Goal: Find specific page/section

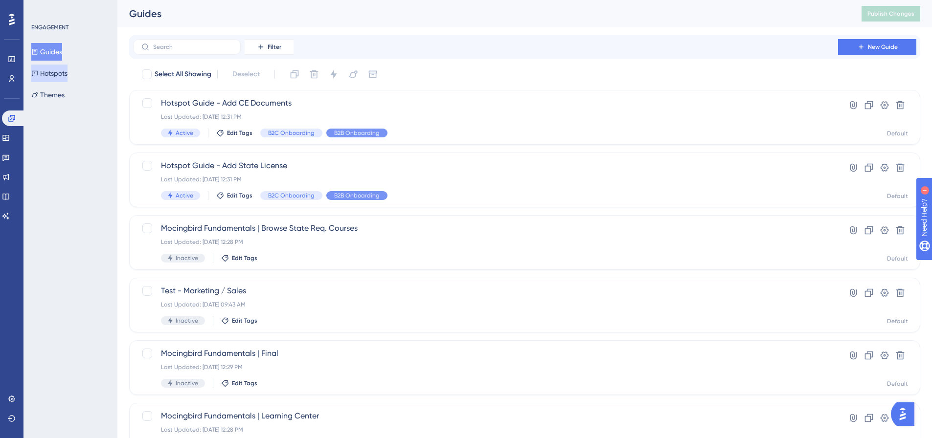
click at [46, 70] on button "Hotspots" at bounding box center [49, 74] width 36 height 18
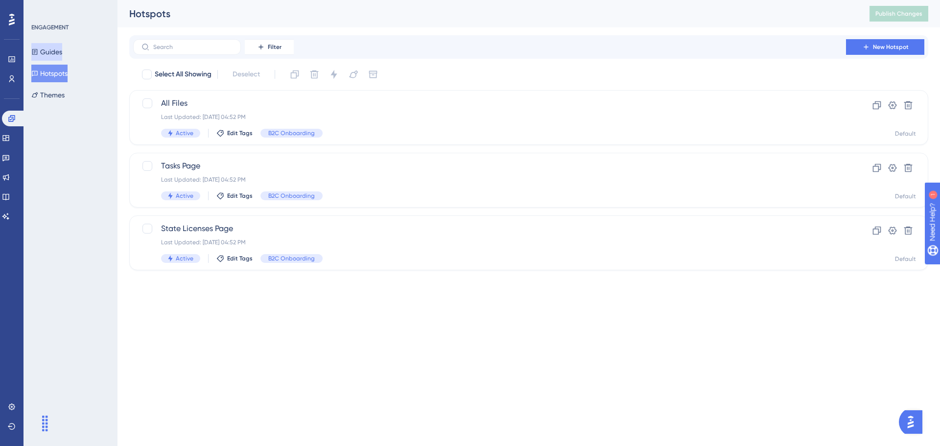
click at [46, 47] on button "Guides" at bounding box center [46, 52] width 31 height 18
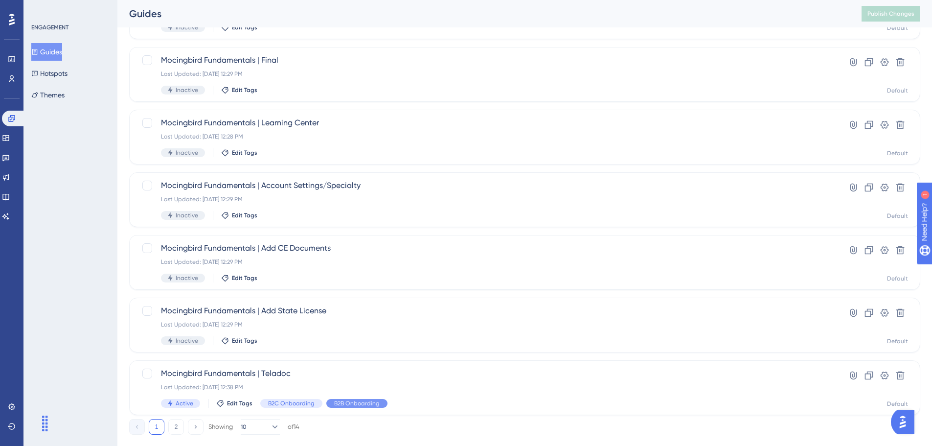
scroll to position [314, 0]
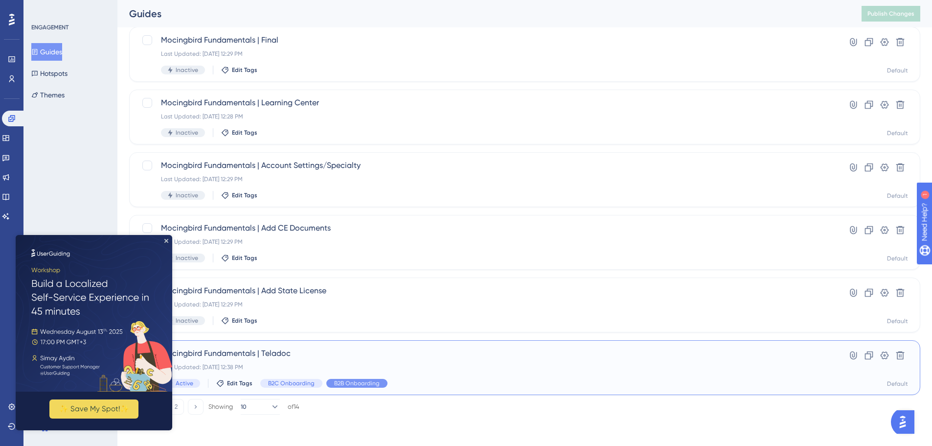
click at [263, 351] on span "Mocingbird Fundamentals | Teladoc" at bounding box center [485, 353] width 649 height 12
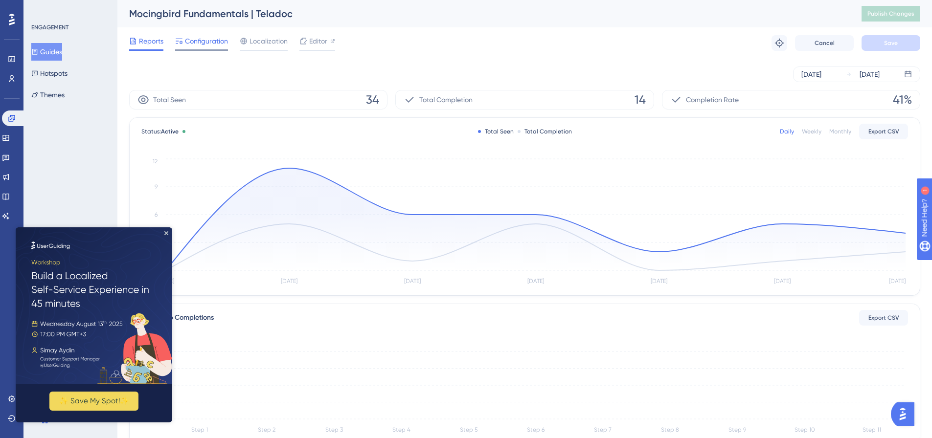
click at [197, 37] on span "Configuration" at bounding box center [206, 41] width 43 height 12
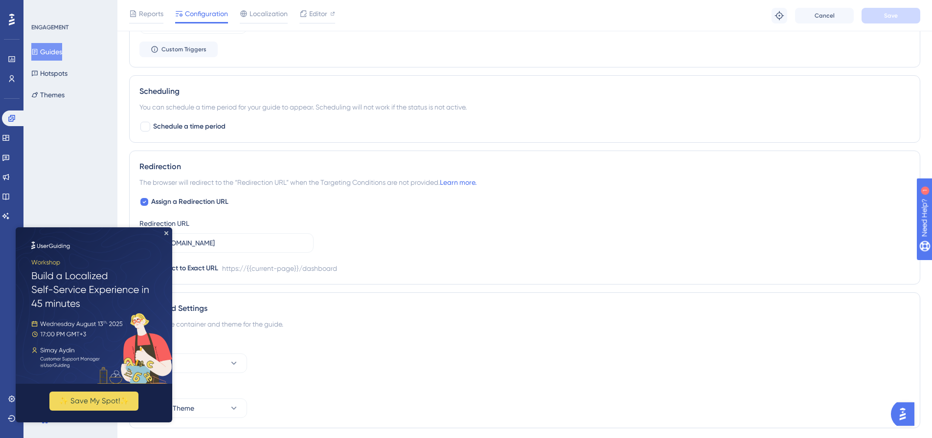
scroll to position [907, 0]
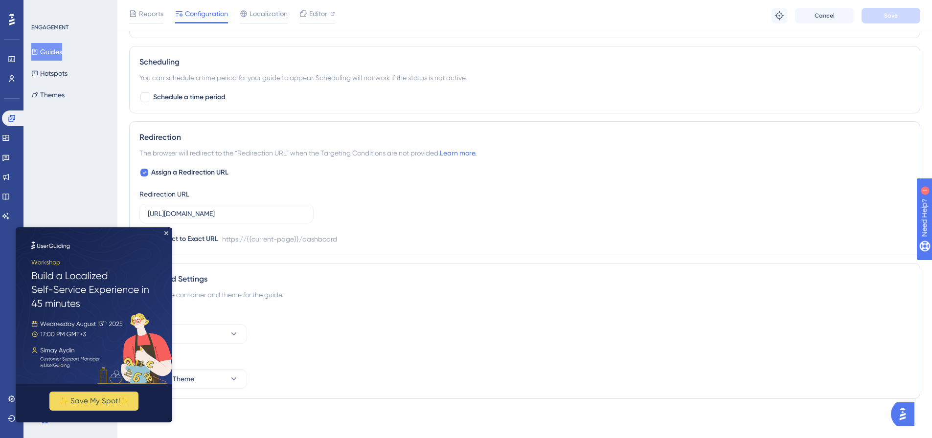
click at [163, 233] on img at bounding box center [94, 306] width 157 height 157
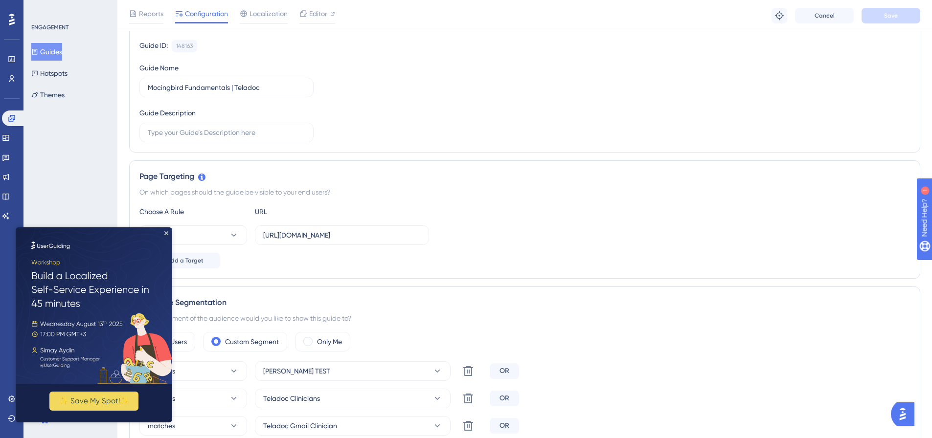
scroll to position [0, 0]
